Goal: Information Seeking & Learning: Find specific fact

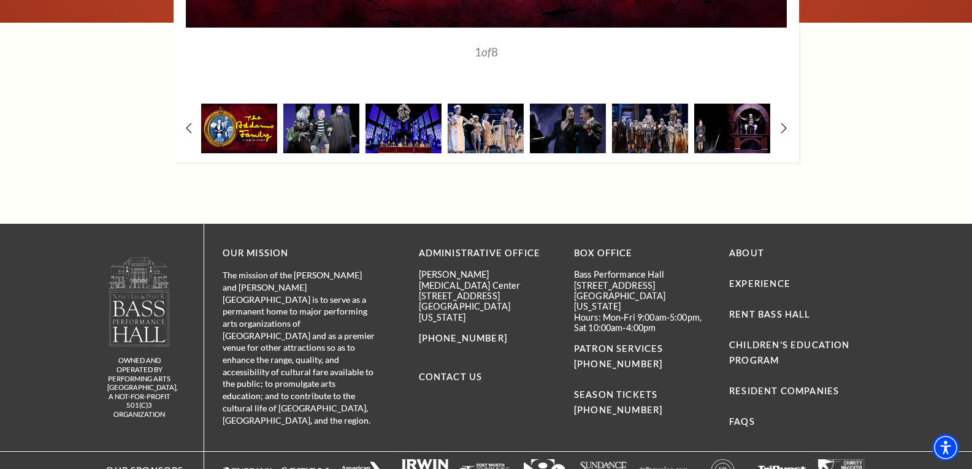
scroll to position [2035, 0]
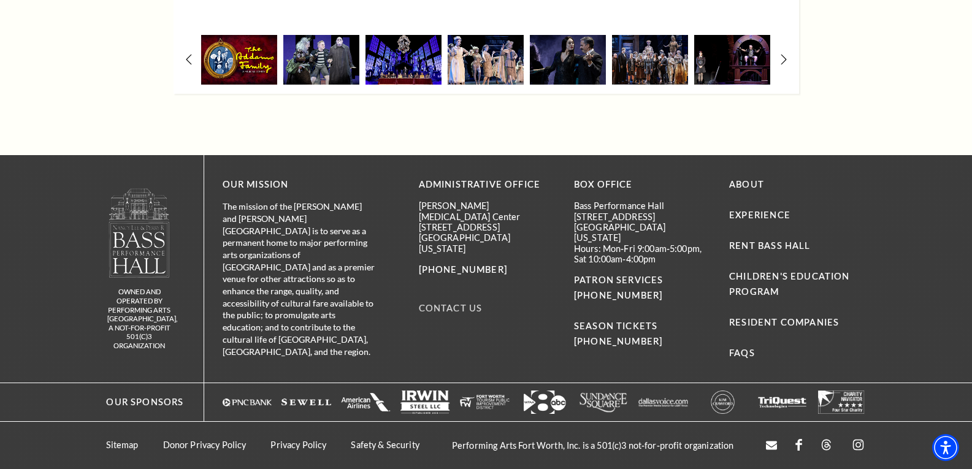
click at [450, 303] on link "Contact Us" at bounding box center [451, 308] width 64 height 10
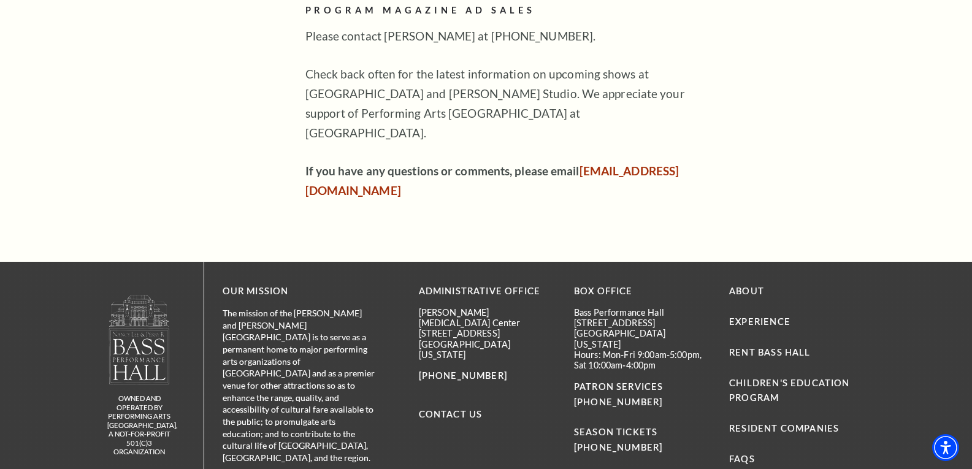
scroll to position [985, 0]
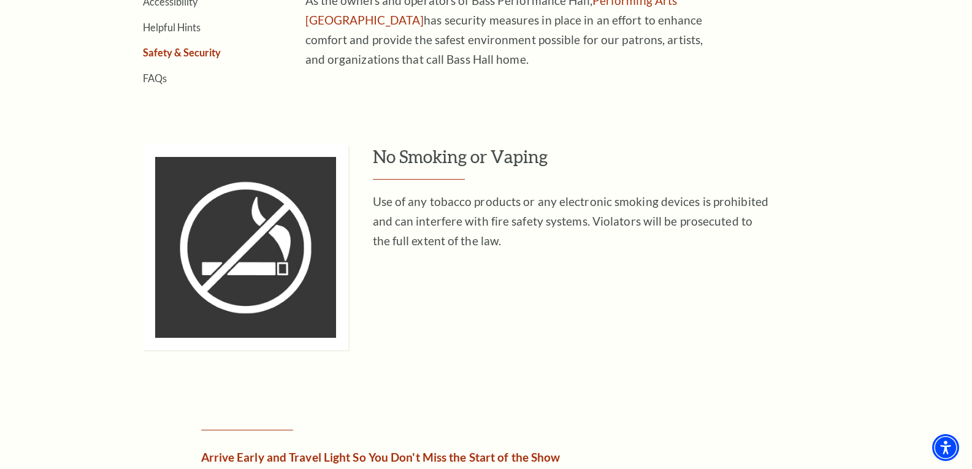
scroll to position [184, 0]
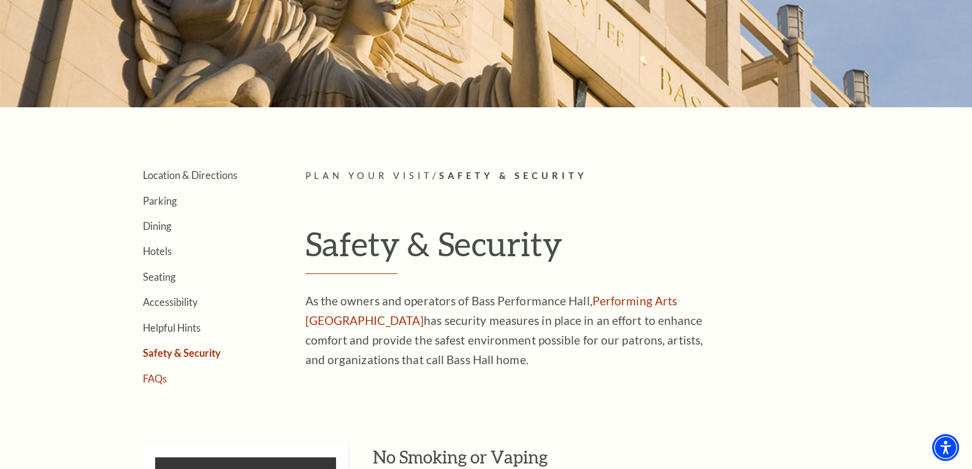
click at [158, 378] on link "FAQs" at bounding box center [155, 379] width 24 height 12
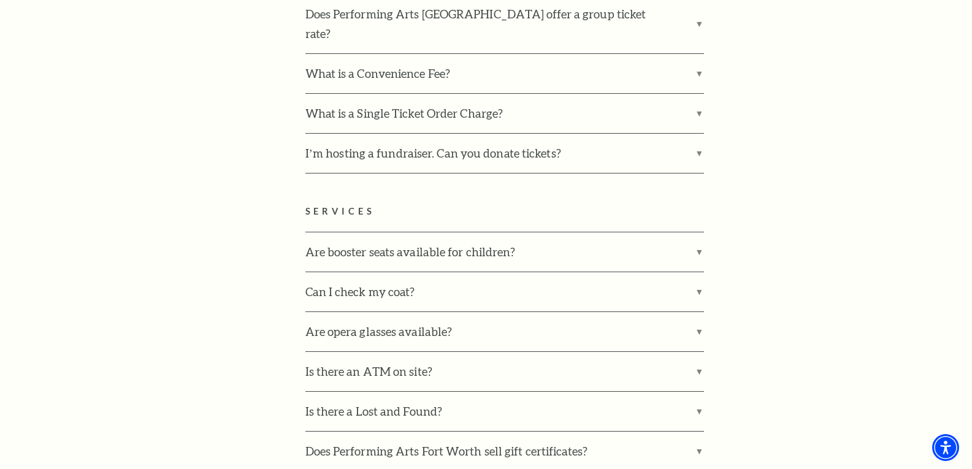
scroll to position [2514, 0]
click at [351, 391] on label "Is there a Lost and Found?" at bounding box center [504, 410] width 398 height 39
click at [0, 0] on input "Is there a Lost and Found?" at bounding box center [0, 0] width 0 height 0
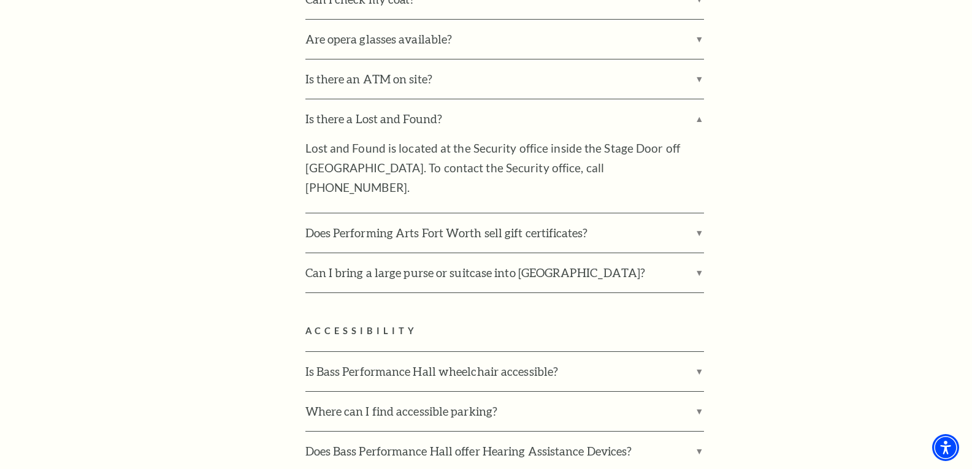
scroll to position [2697, 0]
